Goal: Task Accomplishment & Management: Use online tool/utility

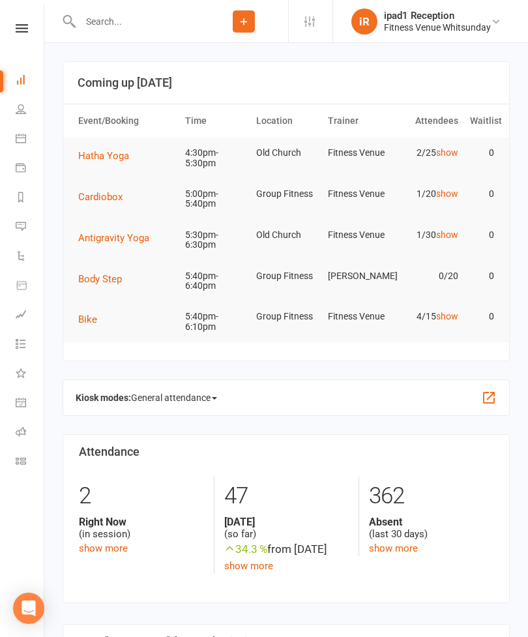
click at [117, 194] on span "Cardiobox" at bounding box center [100, 197] width 44 height 12
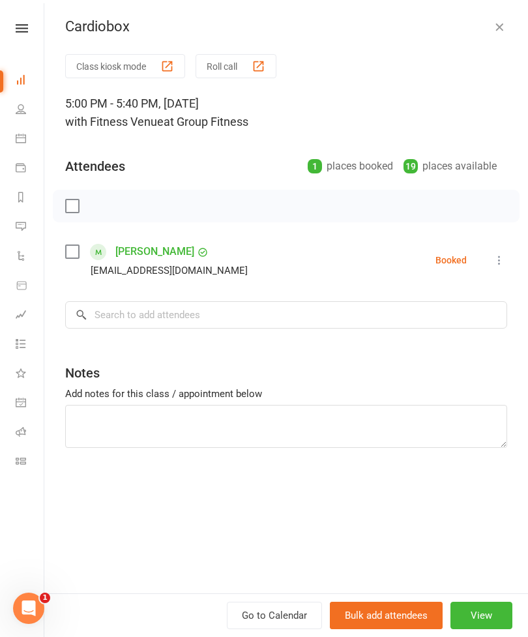
click at [127, 60] on button "Class kiosk mode" at bounding box center [125, 66] width 120 height 24
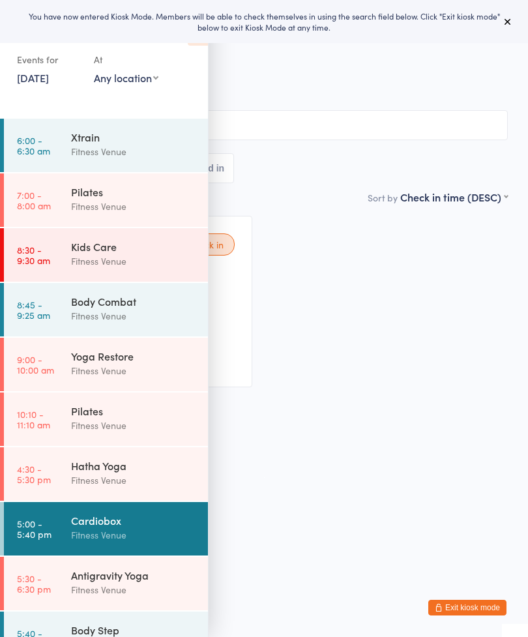
click at [510, 26] on icon at bounding box center [507, 21] width 10 height 10
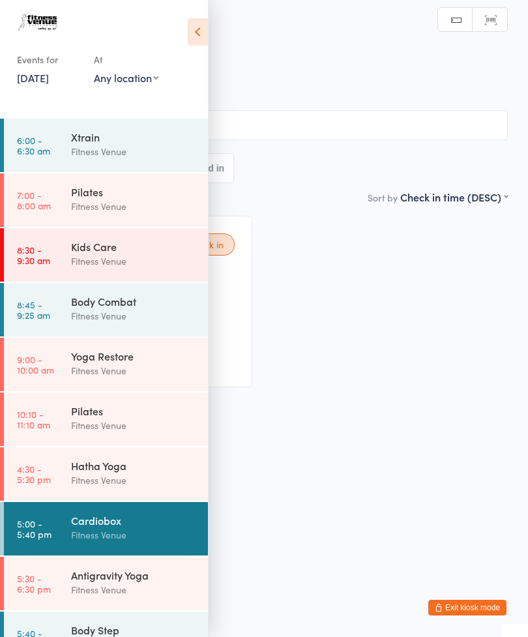
click at [198, 44] on icon at bounding box center [198, 31] width 20 height 27
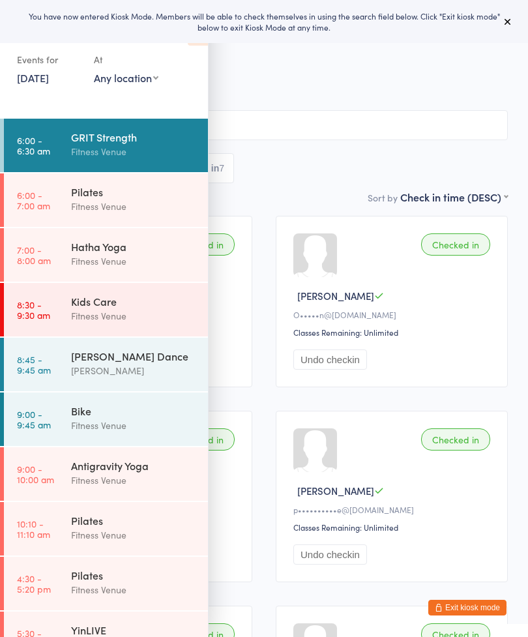
click at [484, 29] on div "You have now entered Kiosk Mode. Members will be able to check themselves in us…" at bounding box center [264, 21] width 486 height 22
click at [502, 14] on button at bounding box center [508, 22] width 16 height 16
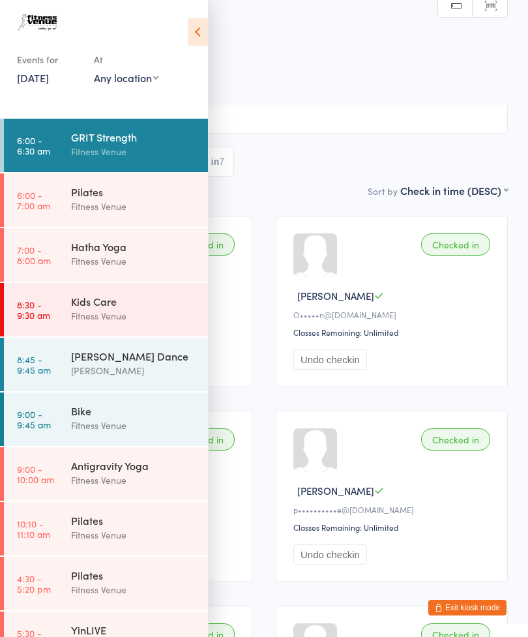
click at [182, 32] on div "Events for 24 Jul, 2025 24 Jul, 2025 July 2025 Sun Mon Tue Wed Thu Fri Sat 27 2…" at bounding box center [104, 50] width 208 height 100
click at [195, 43] on icon at bounding box center [198, 31] width 20 height 27
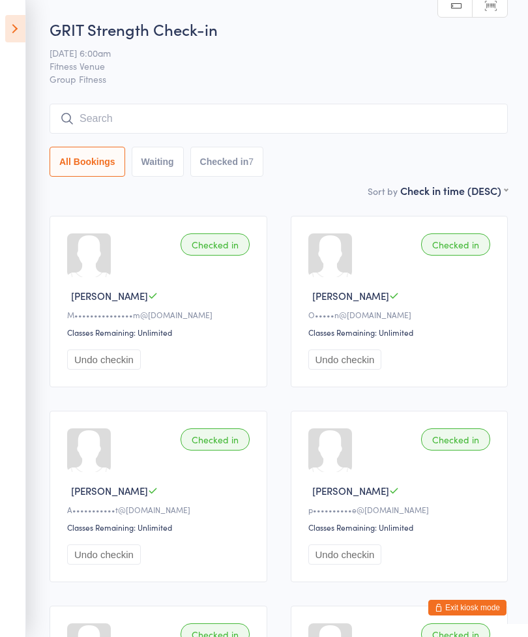
click at [487, 582] on div "Checked in Paige D p••••••••••e@yahoo.com.au Classes Remaining: Unlimited Undo …" at bounding box center [400, 496] width 218 height 171
click at [25, 25] on icon at bounding box center [15, 28] width 20 height 27
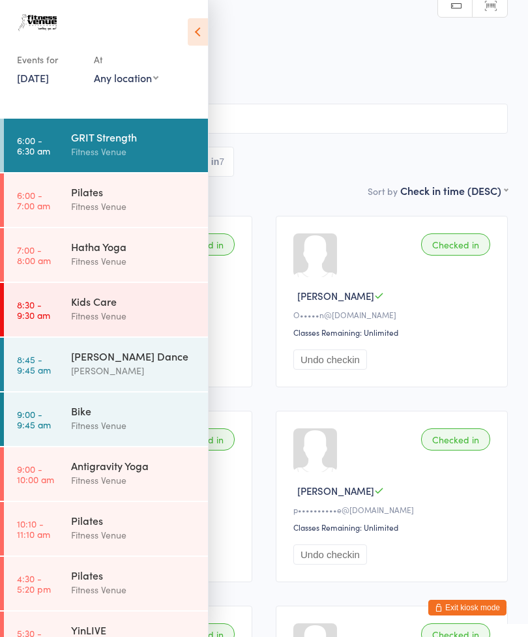
click at [199, 25] on icon at bounding box center [198, 31] width 20 height 27
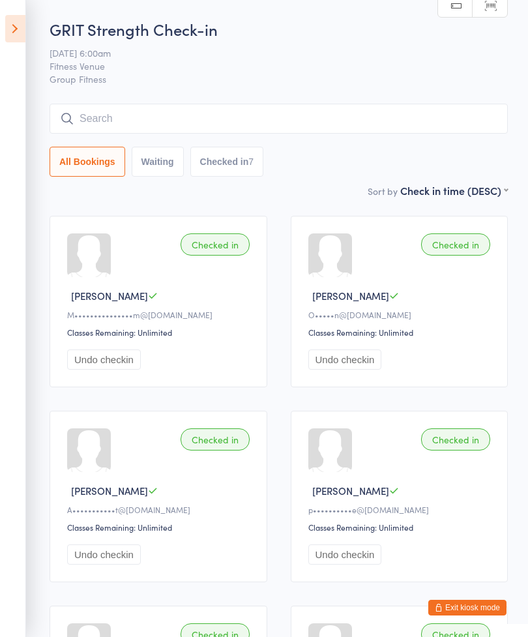
click at [465, 611] on button "Exit kiosk mode" at bounding box center [467, 607] width 78 height 16
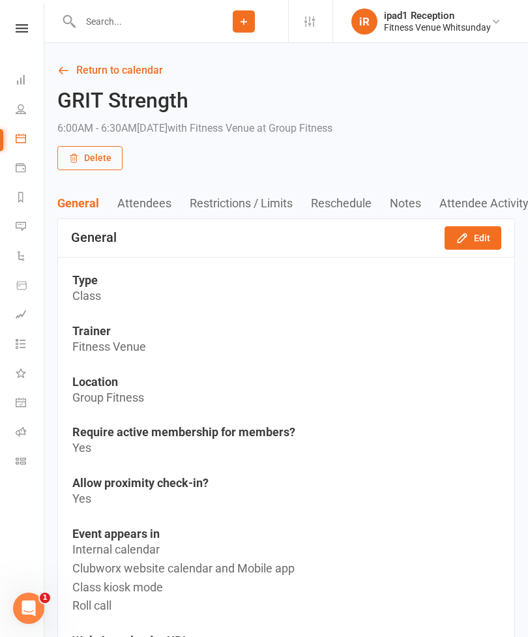
click at [37, 147] on link "Calendar" at bounding box center [30, 139] width 29 height 29
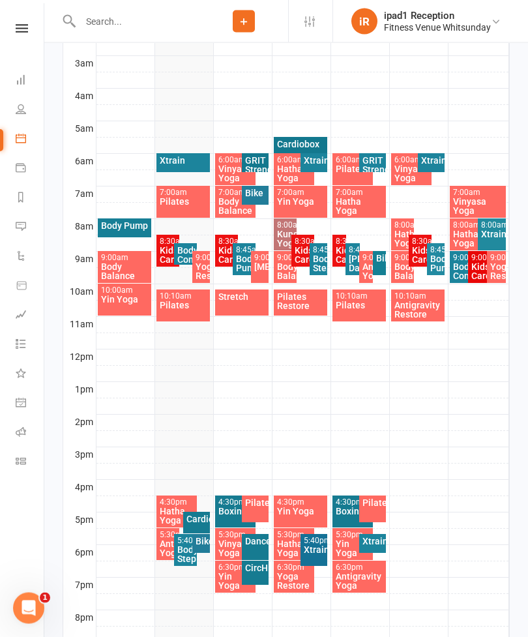
scroll to position [321, 0]
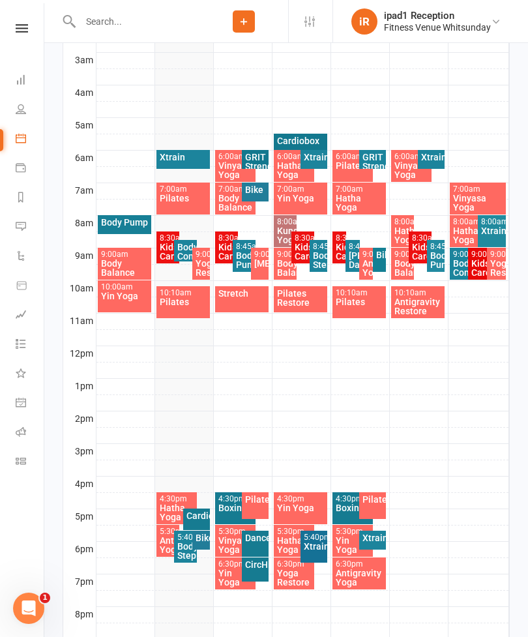
click at [197, 511] on div "Cardiobox" at bounding box center [197, 515] width 22 height 9
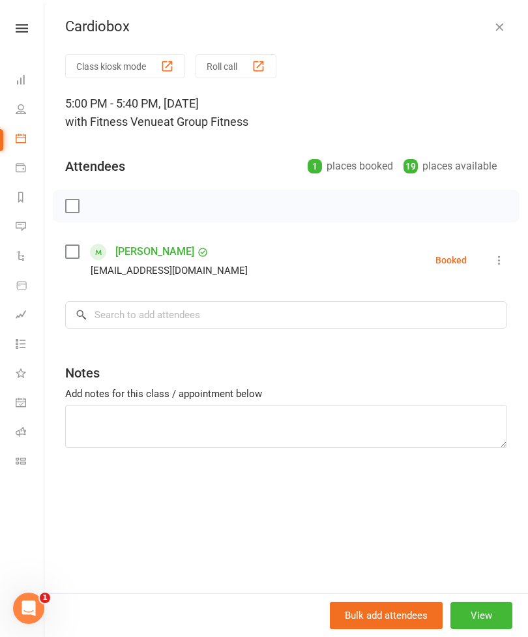
click at [122, 63] on button "Class kiosk mode" at bounding box center [125, 66] width 120 height 24
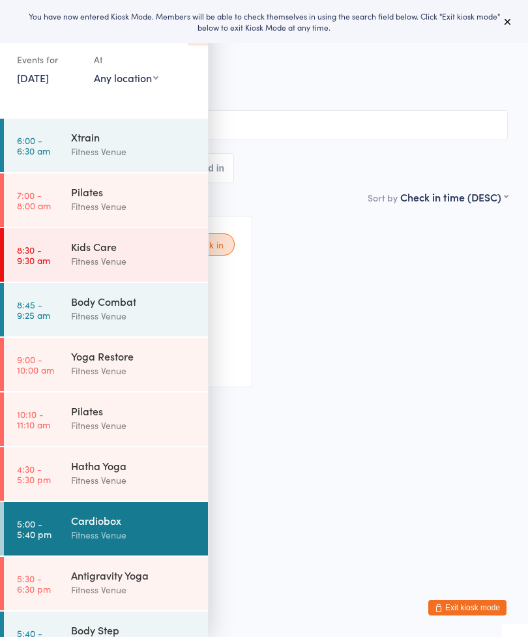
click at [501, 18] on button at bounding box center [508, 22] width 16 height 16
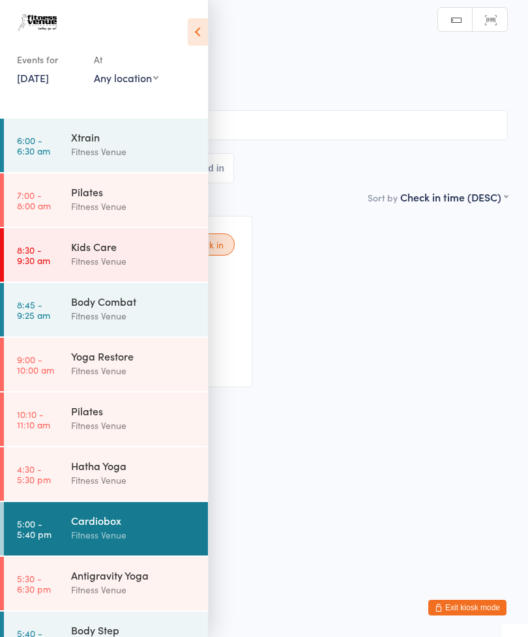
click at [197, 45] on icon at bounding box center [198, 31] width 20 height 27
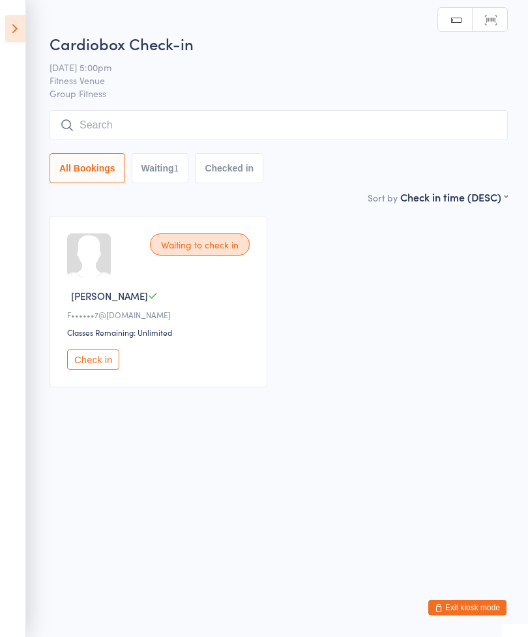
click at [100, 369] on button "Check in" at bounding box center [93, 359] width 52 height 20
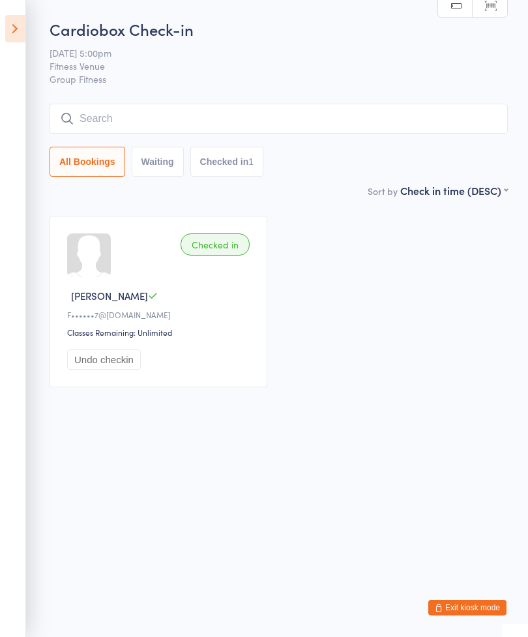
click at [263, 111] on input "search" at bounding box center [279, 119] width 458 height 30
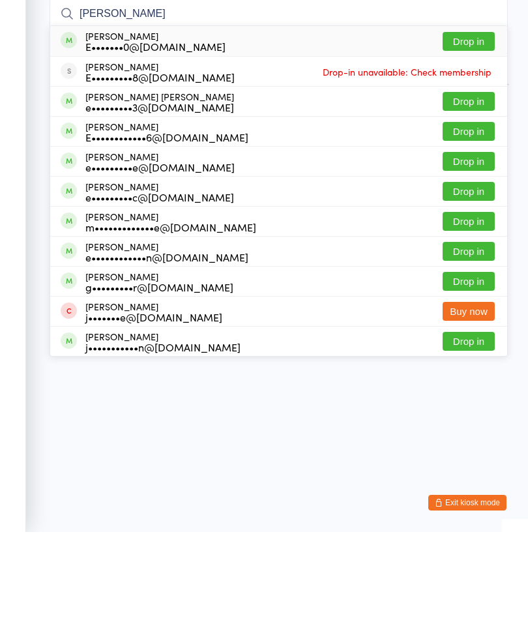
type input "Emma c"
click at [470, 257] on button "Drop in" at bounding box center [468, 266] width 52 height 19
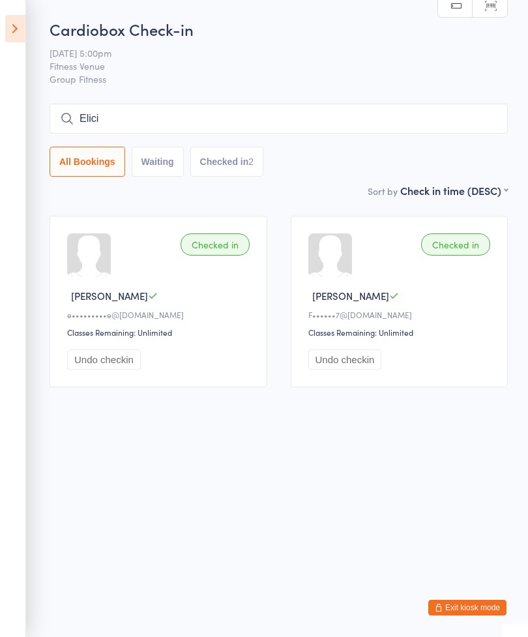
type input "Elicia"
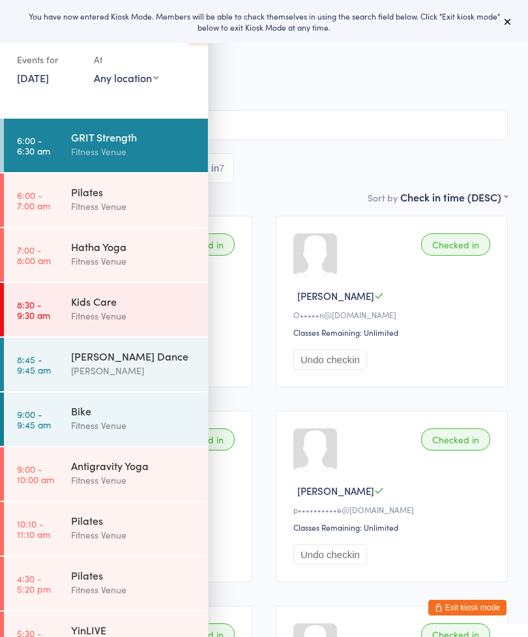
click at [505, 16] on button at bounding box center [508, 22] width 16 height 16
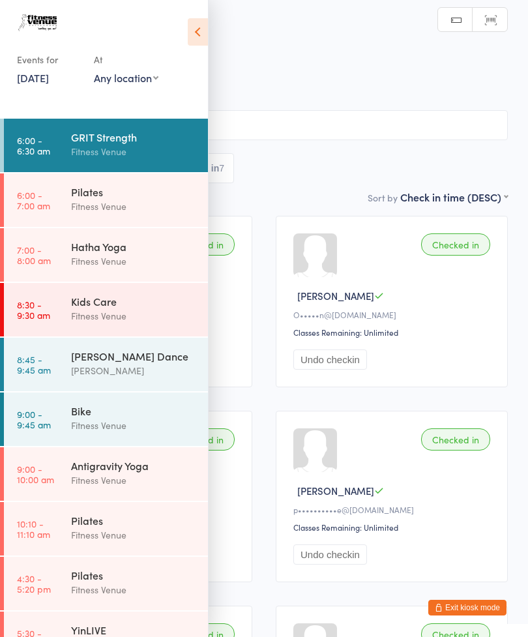
click at [196, 27] on icon at bounding box center [198, 31] width 20 height 27
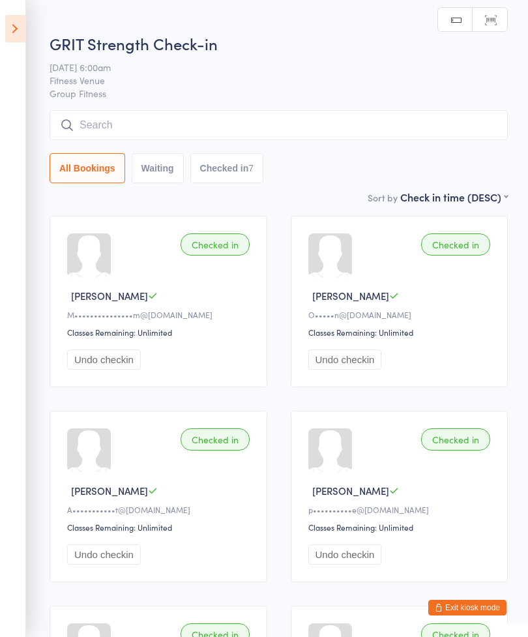
click at [278, 128] on input "search" at bounding box center [279, 125] width 458 height 30
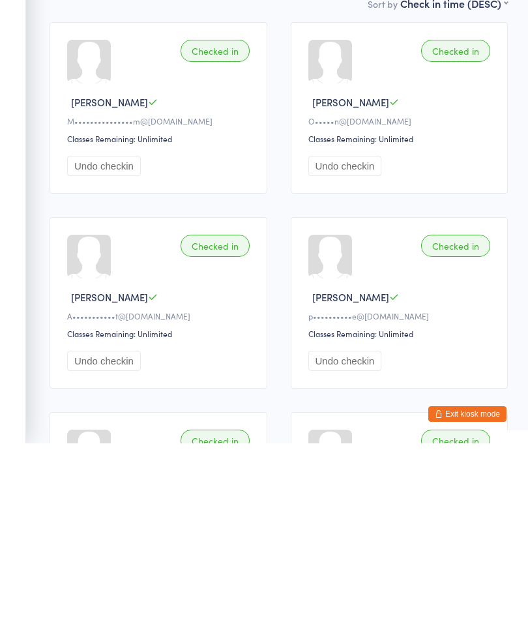
scroll to position [410, 0]
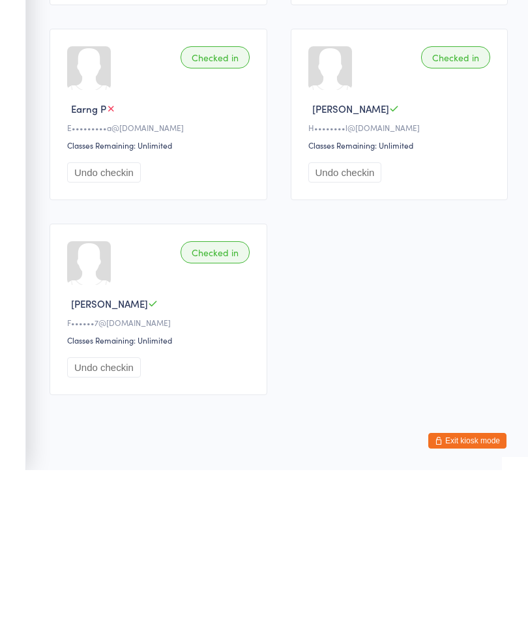
click at [462, 599] on button "Exit kiosk mode" at bounding box center [467, 607] width 78 height 16
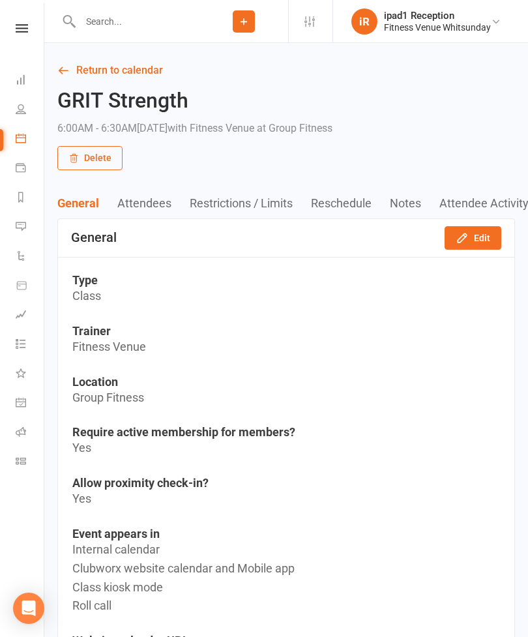
click at [31, 143] on link "Calendar" at bounding box center [30, 139] width 29 height 29
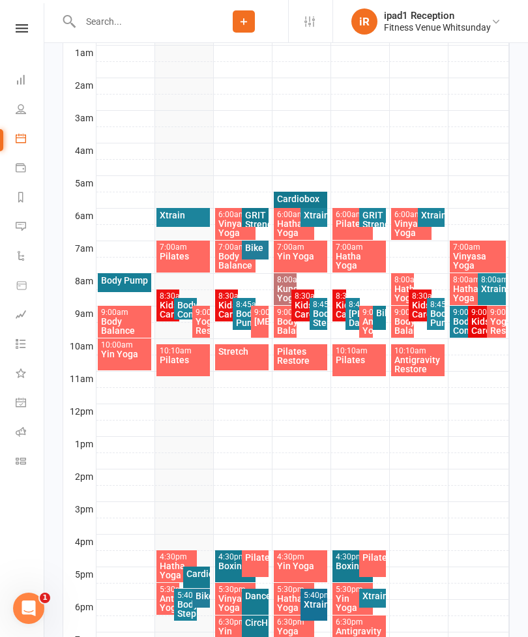
scroll to position [268, 0]
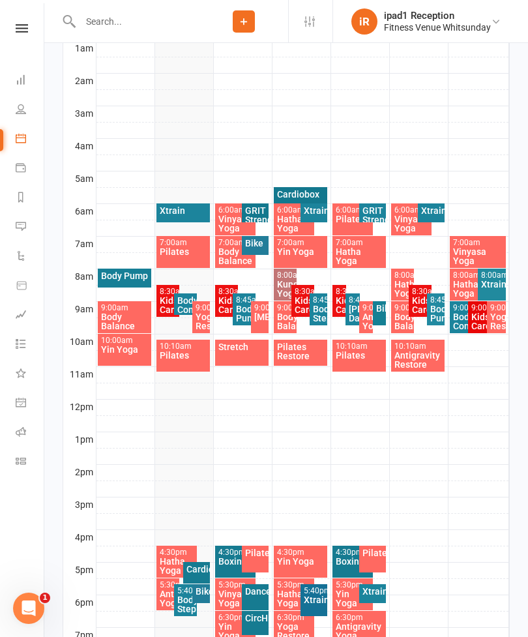
click at [195, 567] on div "Cardiobox" at bounding box center [197, 568] width 22 height 9
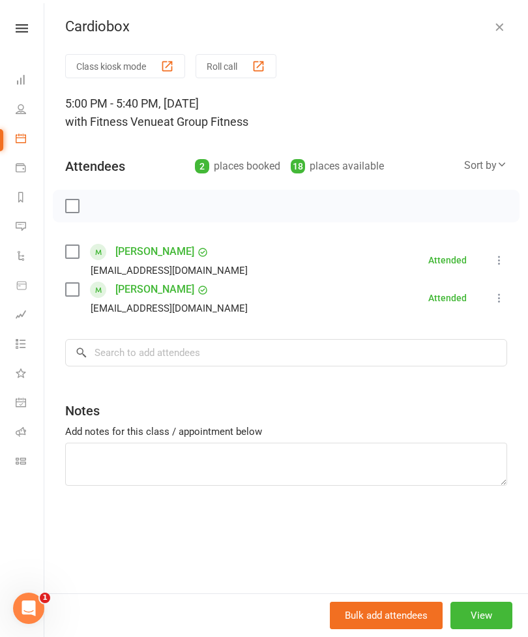
click at [132, 70] on button "Class kiosk mode" at bounding box center [125, 66] width 120 height 24
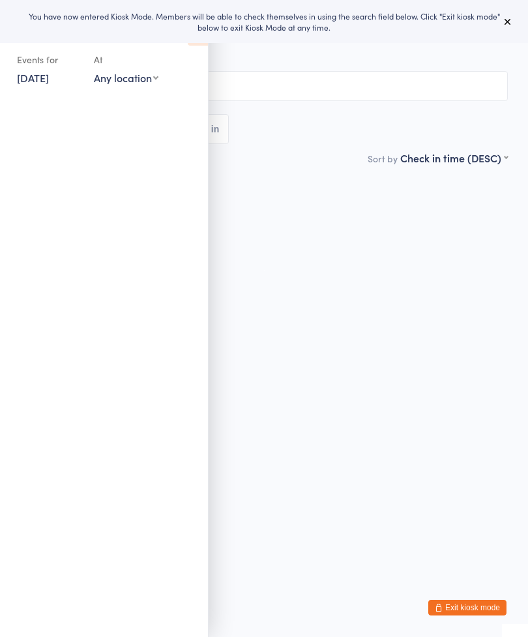
click at [510, 20] on icon at bounding box center [507, 21] width 10 height 10
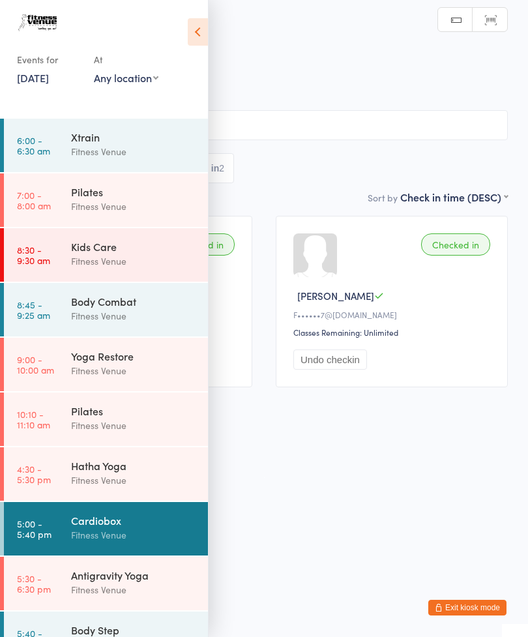
click at [201, 27] on icon at bounding box center [198, 31] width 20 height 27
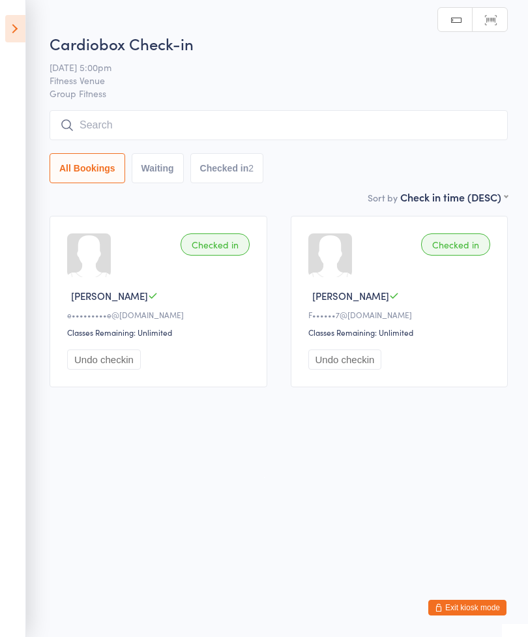
click at [217, 138] on input "search" at bounding box center [279, 125] width 458 height 30
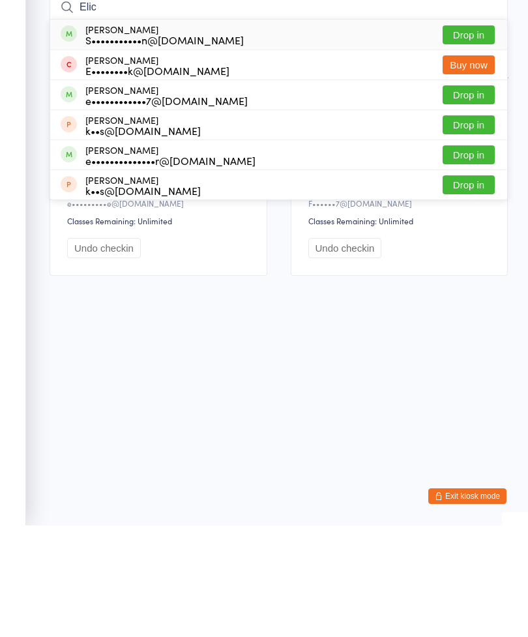
type input "Elic"
click at [475, 137] on button "Drop in" at bounding box center [468, 146] width 52 height 19
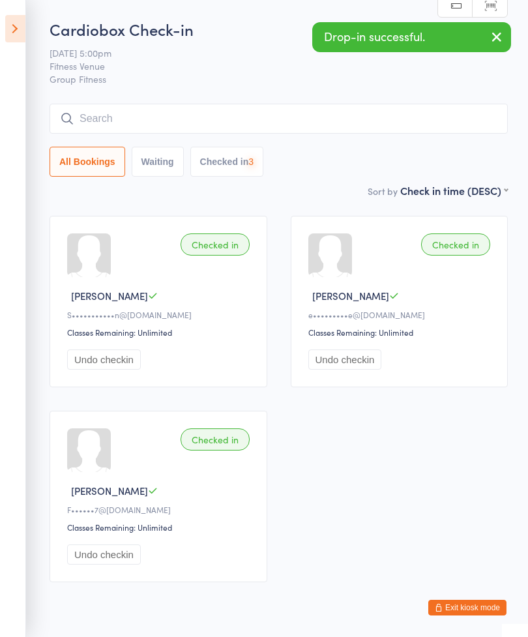
click at [375, 110] on input "search" at bounding box center [279, 119] width 458 height 30
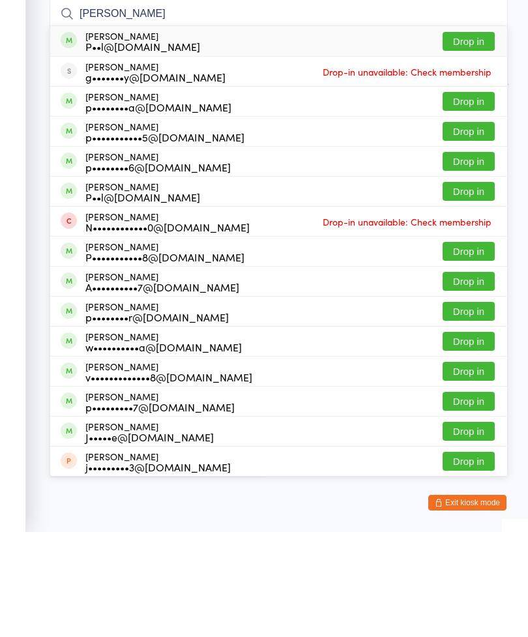
type input "[PERSON_NAME]"
click at [478, 137] on button "Drop in" at bounding box center [468, 146] width 52 height 19
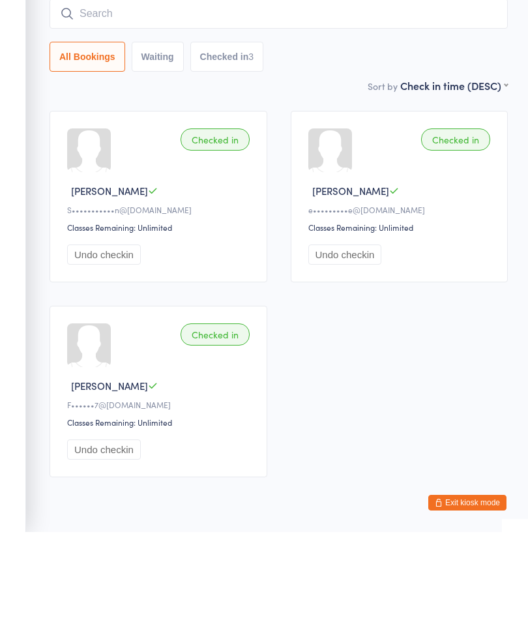
scroll to position [56, 0]
